Goal: Information Seeking & Learning: Learn about a topic

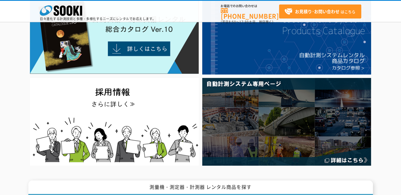
scroll to position [26, 0]
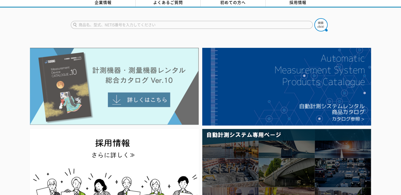
click at [135, 96] on img at bounding box center [114, 86] width 169 height 77
click at [133, 97] on img at bounding box center [114, 86] width 169 height 77
click at [141, 70] on img at bounding box center [114, 86] width 169 height 77
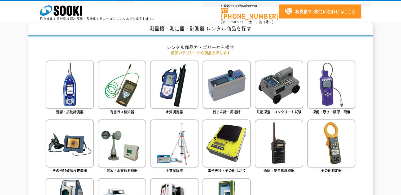
scroll to position [265, 0]
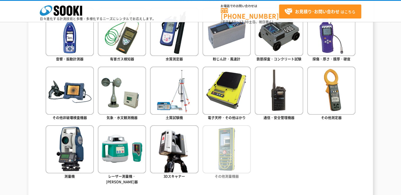
click at [235, 156] on img at bounding box center [226, 150] width 48 height 48
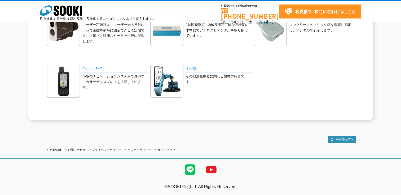
scroll to position [74, 0]
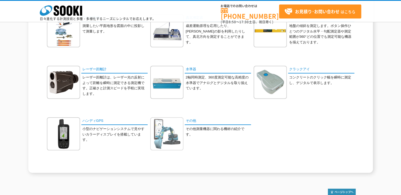
click at [168, 131] on img at bounding box center [166, 134] width 33 height 33
click at [108, 133] on p "小型のナビゲーションシステムで見やすいカラーディスプレイを搭載しています。" at bounding box center [114, 135] width 65 height 16
click at [93, 122] on link "ハンディGPS" at bounding box center [114, 122] width 66 height 8
click at [190, 120] on link "その他" at bounding box center [218, 122] width 66 height 8
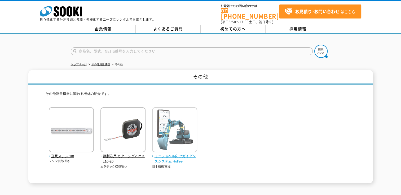
click at [171, 154] on span "ミニショベル向けガイダンスシステム Holfee" at bounding box center [174, 159] width 45 height 11
click at [178, 156] on span "ミニショベル向けガイダンスシステム Holfee" at bounding box center [174, 159] width 45 height 11
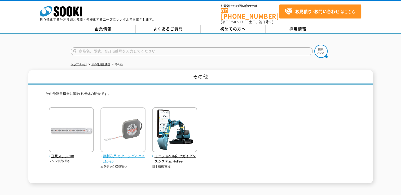
click at [130, 154] on span "鋼製巻尺 カクロング20m KL10-20" at bounding box center [122, 159] width 45 height 11
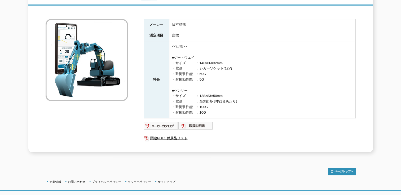
scroll to position [53, 0]
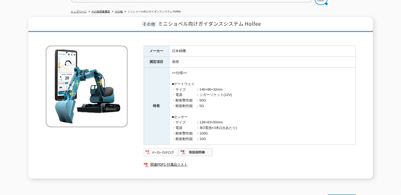
click at [164, 148] on img at bounding box center [161, 152] width 35 height 8
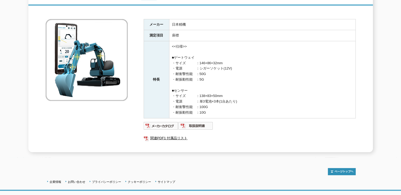
scroll to position [53, 0]
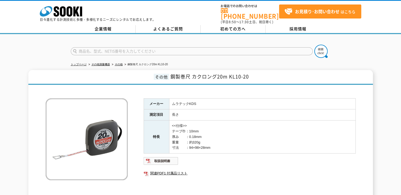
scroll to position [79, 0]
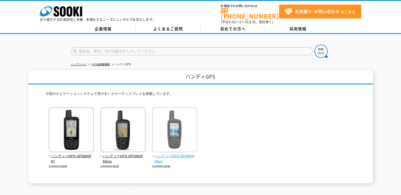
click at [174, 137] on img at bounding box center [174, 130] width 45 height 46
click at [162, 154] on span "ハンディーGPS GPSMAP 64scj" at bounding box center [174, 159] width 45 height 11
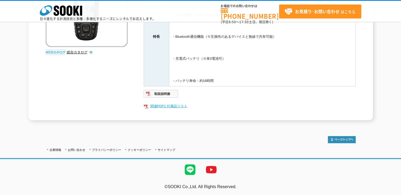
scroll to position [29, 0]
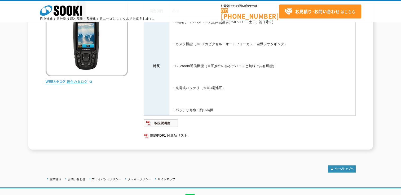
click at [74, 80] on link "総合カタログ" at bounding box center [80, 82] width 26 height 4
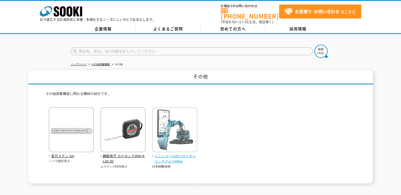
click at [176, 156] on span "ミニショベル向けガイダンスシステム Holfee" at bounding box center [174, 159] width 45 height 11
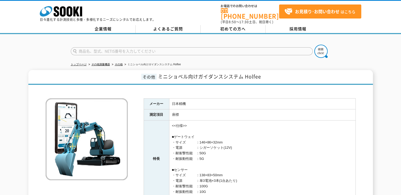
click at [0, 76] on html "株式会社 ソーキ spMenu 日々進化する計測技術と多種・多様化するニーズにレンタルでお応えします。 お電話でのお問い合わせは 0120-856-990 (…" at bounding box center [200, 153] width 401 height 307
